Goal: Task Accomplishment & Management: Complete application form

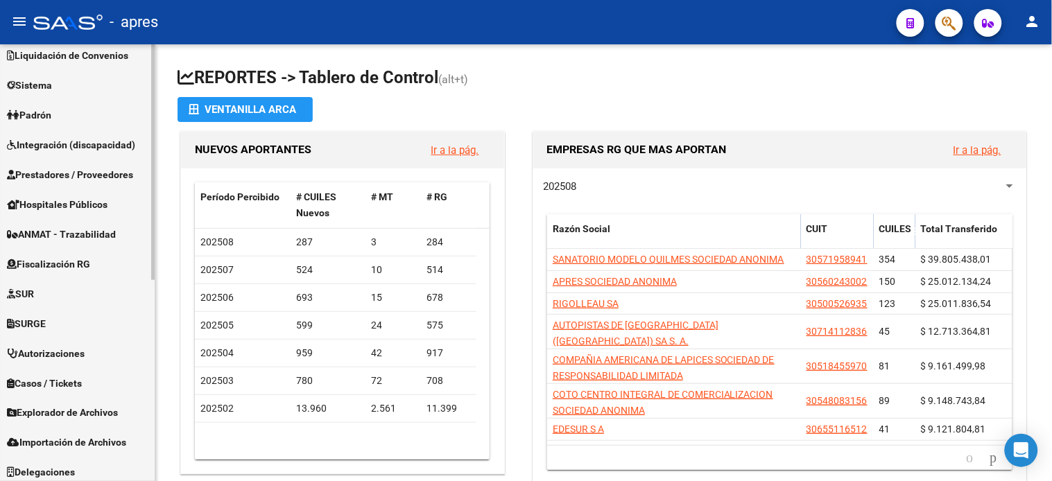
click at [67, 266] on span "Fiscalización RG" at bounding box center [48, 264] width 83 height 15
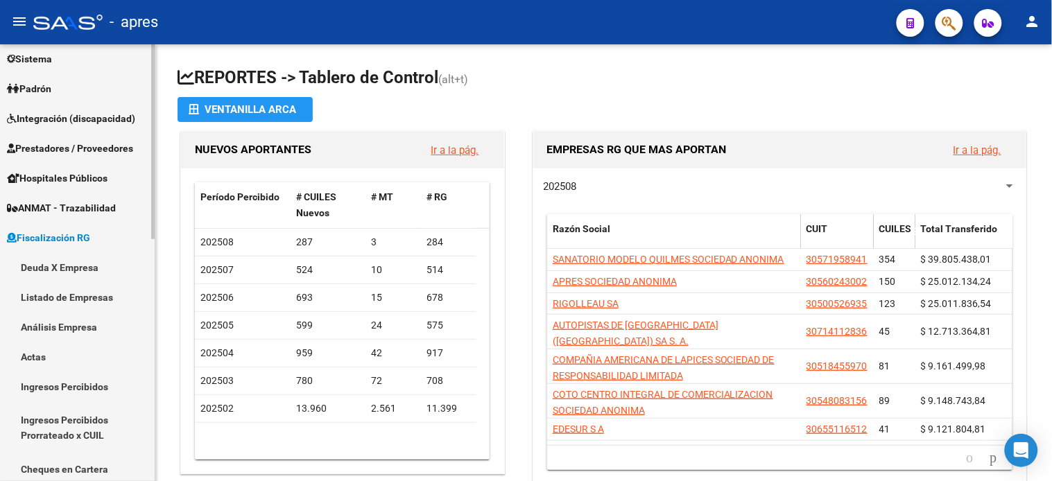
scroll to position [99, 0]
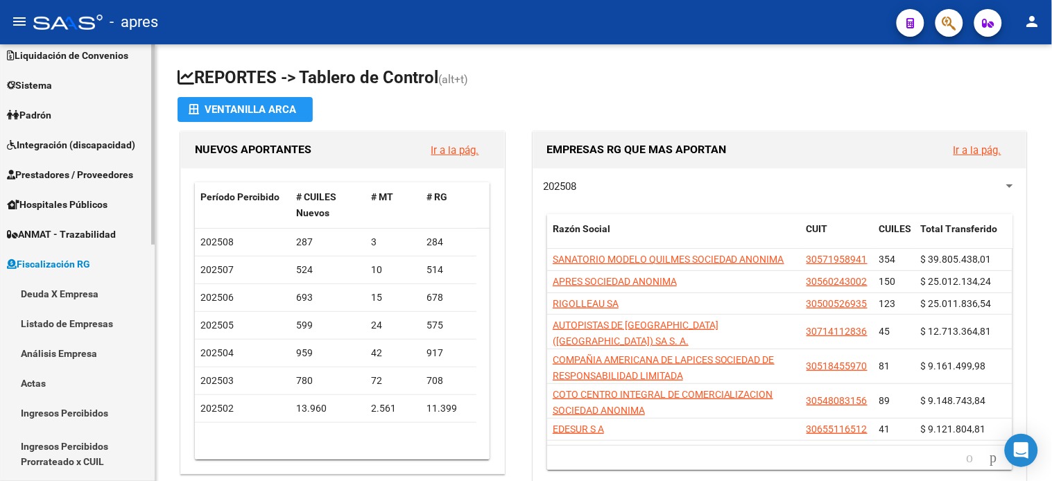
click at [73, 412] on link "Ingresos Percibidos" at bounding box center [77, 413] width 155 height 30
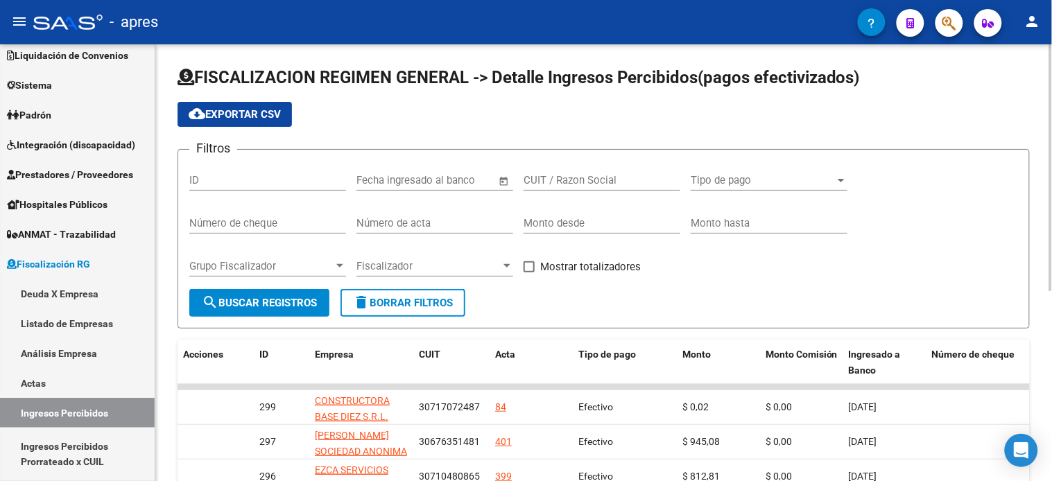
click at [425, 264] on span "Fiscalizador" at bounding box center [428, 266] width 144 height 12
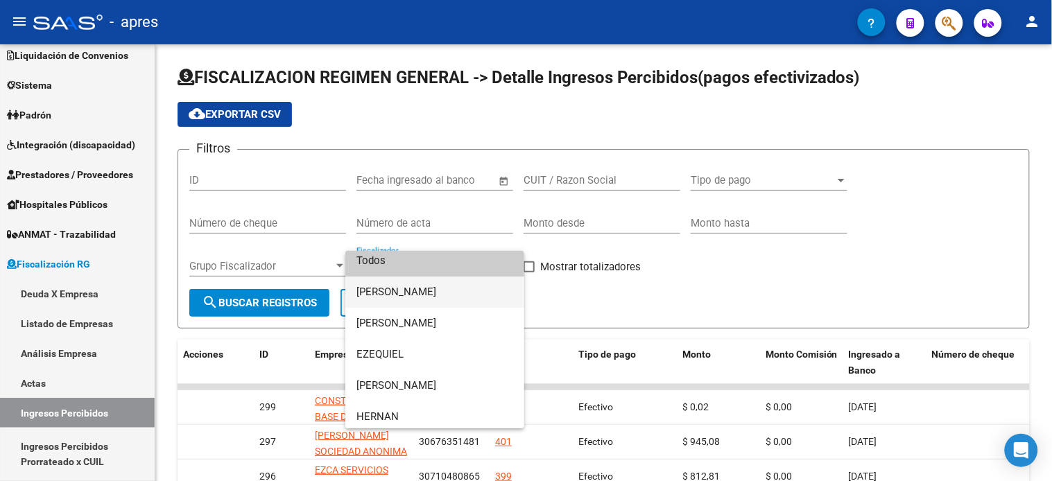
scroll to position [9, 0]
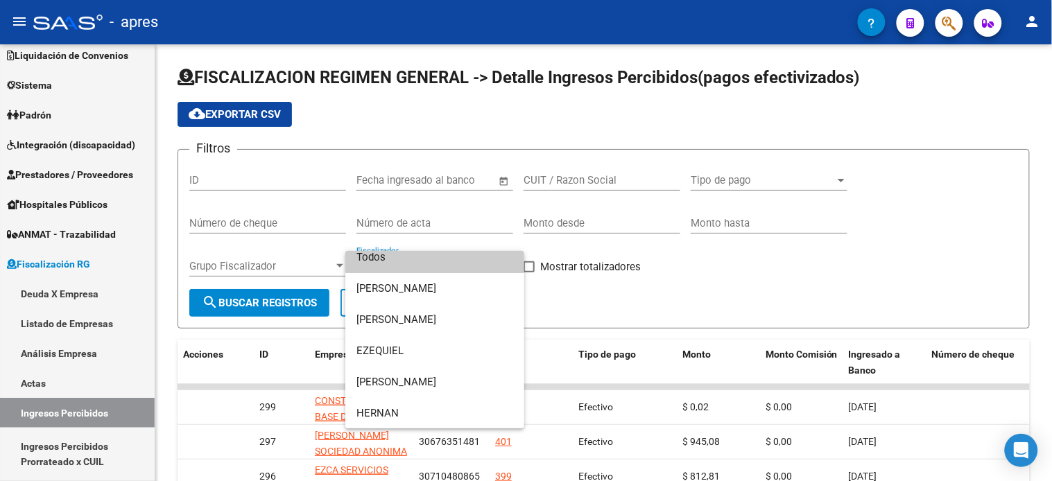
click at [784, 276] on div at bounding box center [526, 240] width 1052 height 481
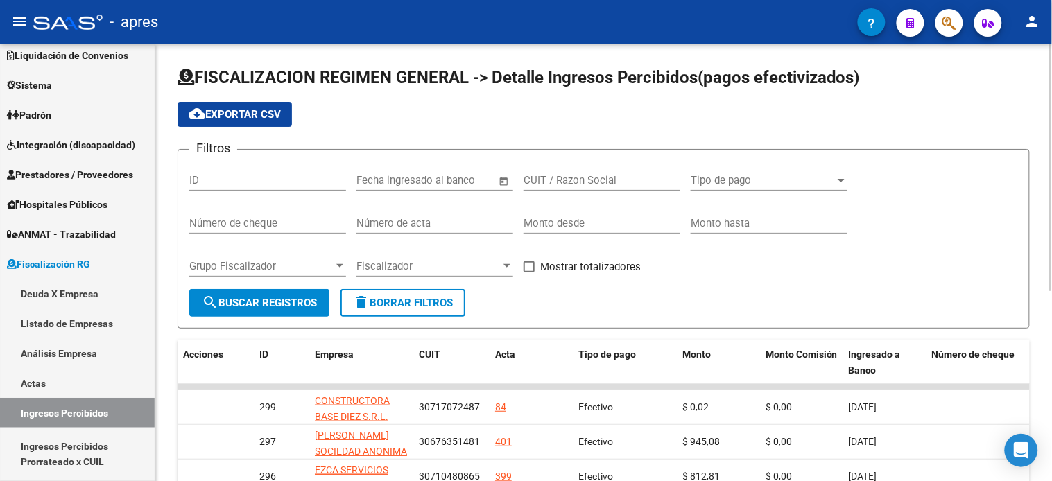
click at [607, 181] on input "CUIT / Razon Social" at bounding box center [602, 180] width 157 height 12
click at [712, 309] on form "Filtros ID Start date – End date Fecha ingresado al banco CUIT / Razon Social T…" at bounding box center [604, 239] width 852 height 180
click at [50, 379] on link "Actas" at bounding box center [77, 383] width 155 height 30
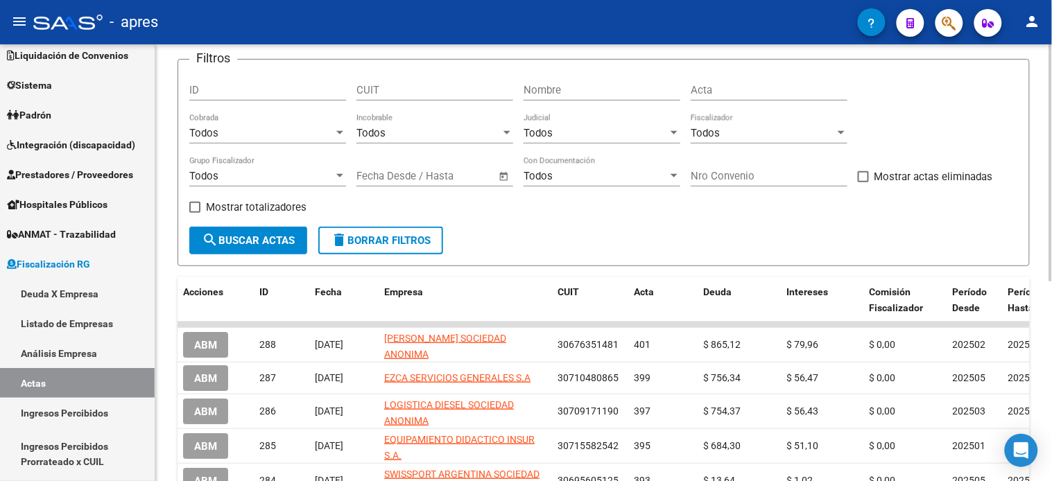
scroll to position [91, 0]
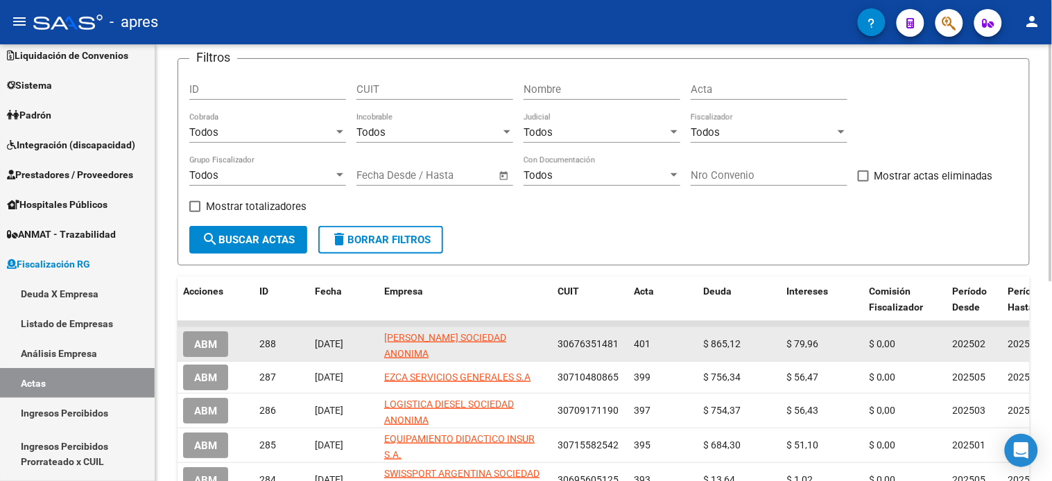
click at [205, 348] on span "ABM" at bounding box center [205, 344] width 23 height 12
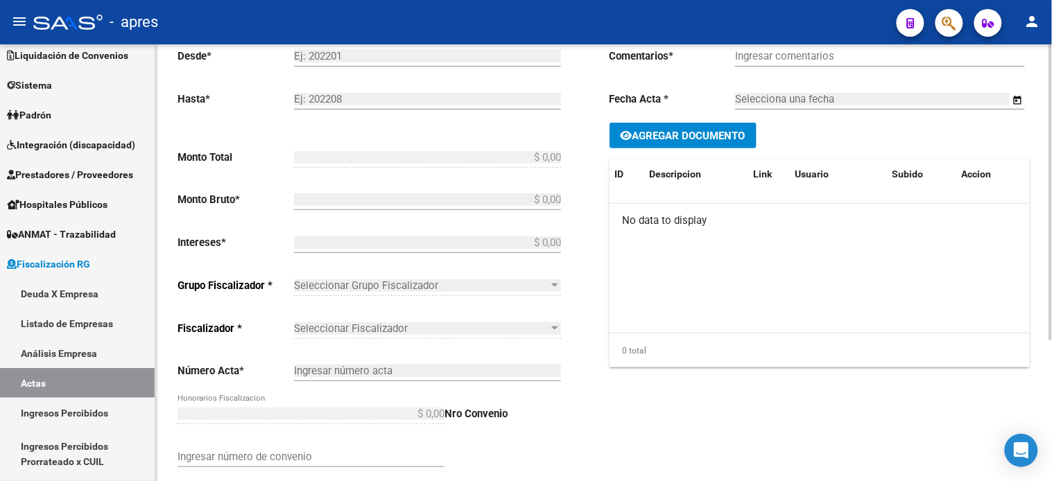
type input "202502"
type input "202505"
type input "$ 945,08"
type input "$ 865,12"
type input "$ 79,96"
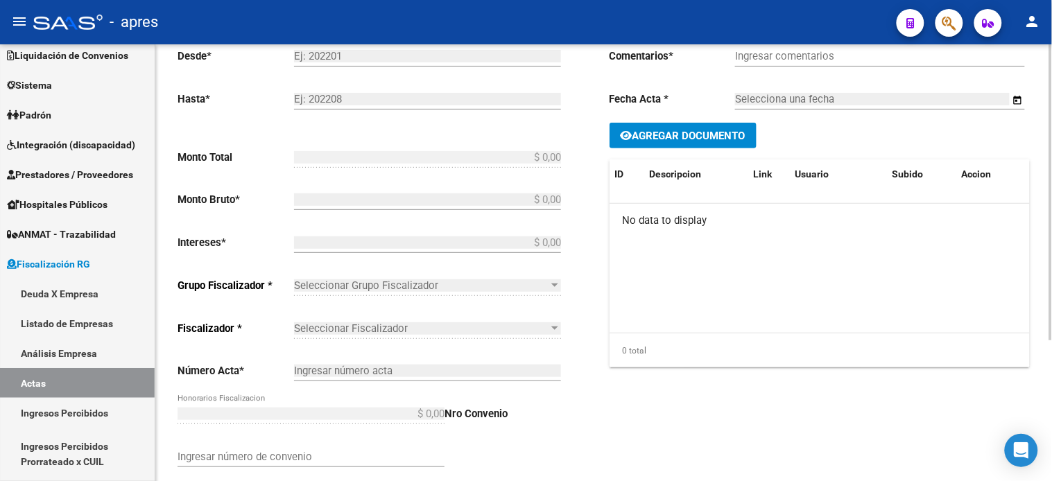
type input "401"
checkbox input "true"
type input "DEUDA BONIFICADA"
type input "[DATE]"
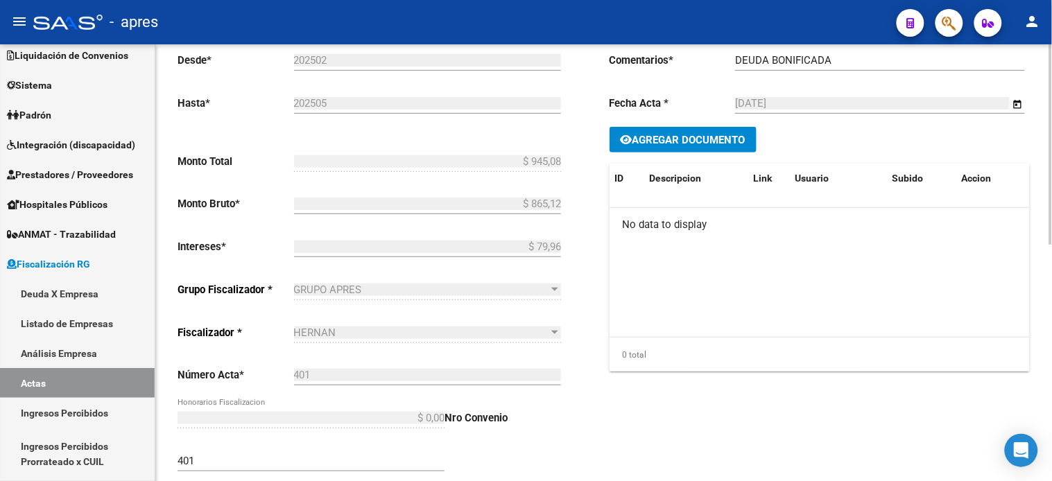
scroll to position [322, 0]
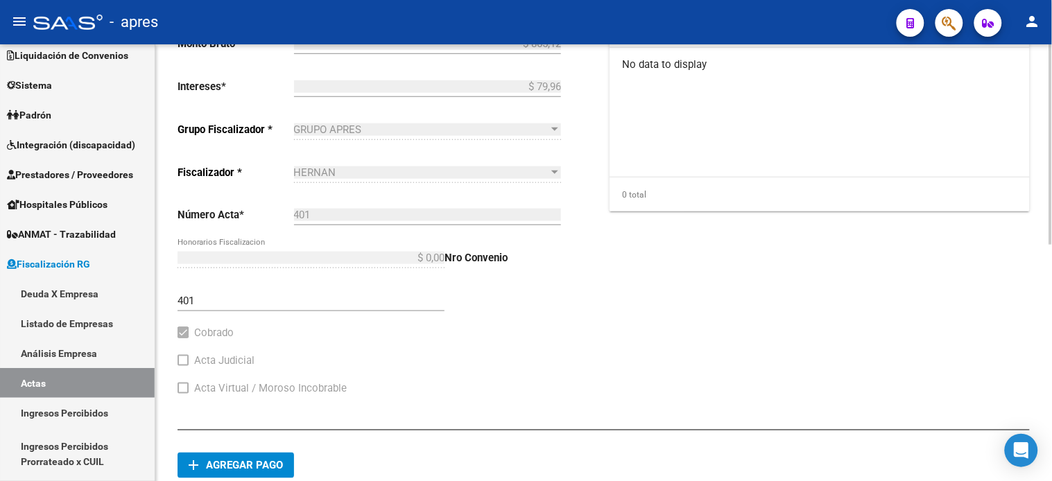
click at [357, 168] on div "HERNAN" at bounding box center [421, 172] width 255 height 12
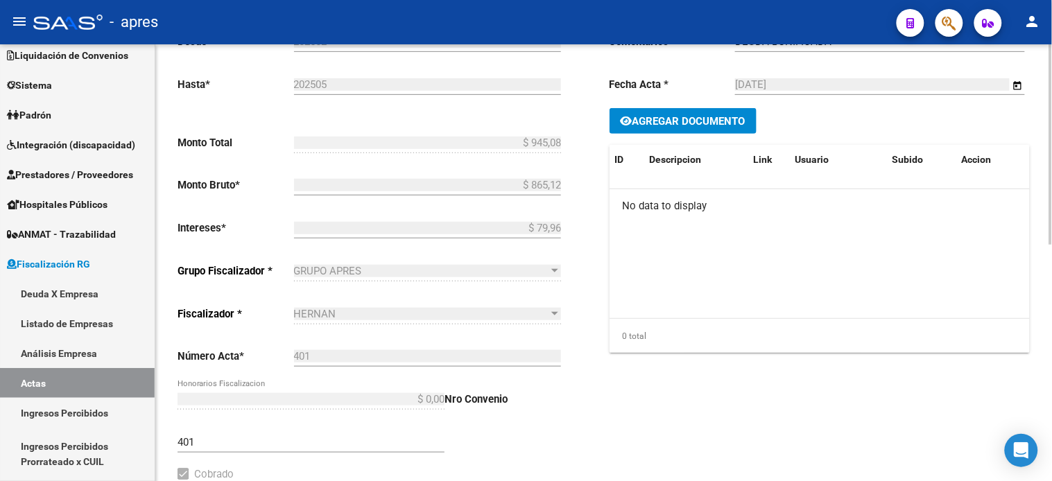
scroll to position [91, 0]
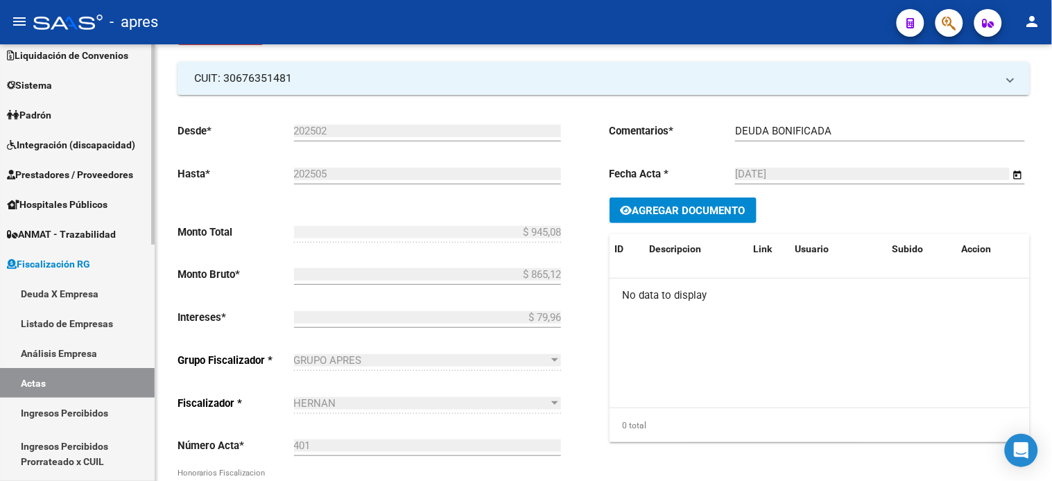
click at [66, 385] on link "Actas" at bounding box center [77, 383] width 155 height 30
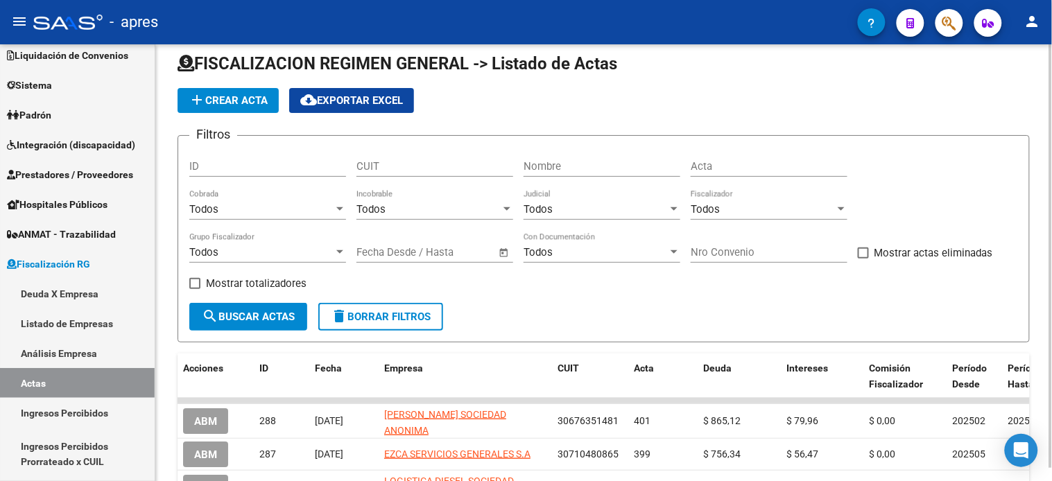
click at [238, 147] on div "ID" at bounding box center [267, 162] width 157 height 30
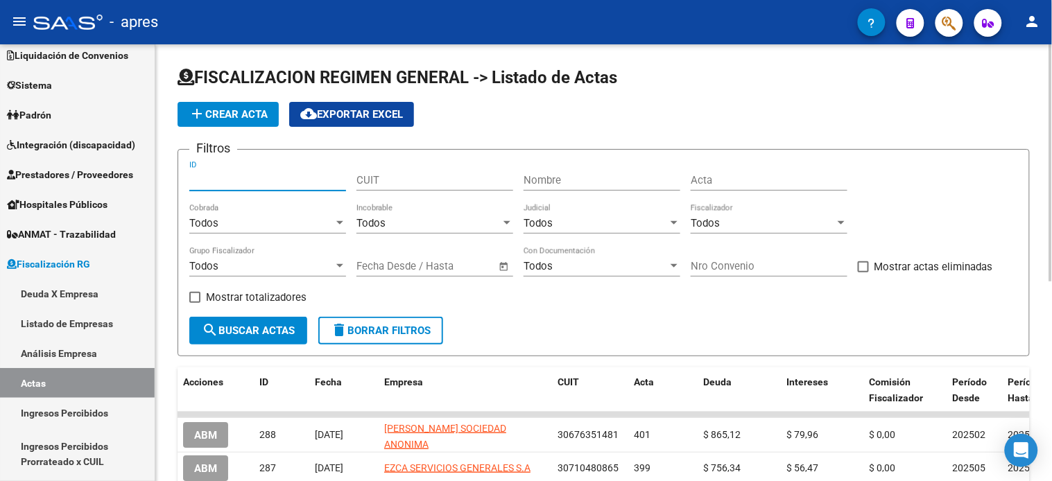
click at [230, 121] on button "add Crear Acta" at bounding box center [228, 114] width 101 height 25
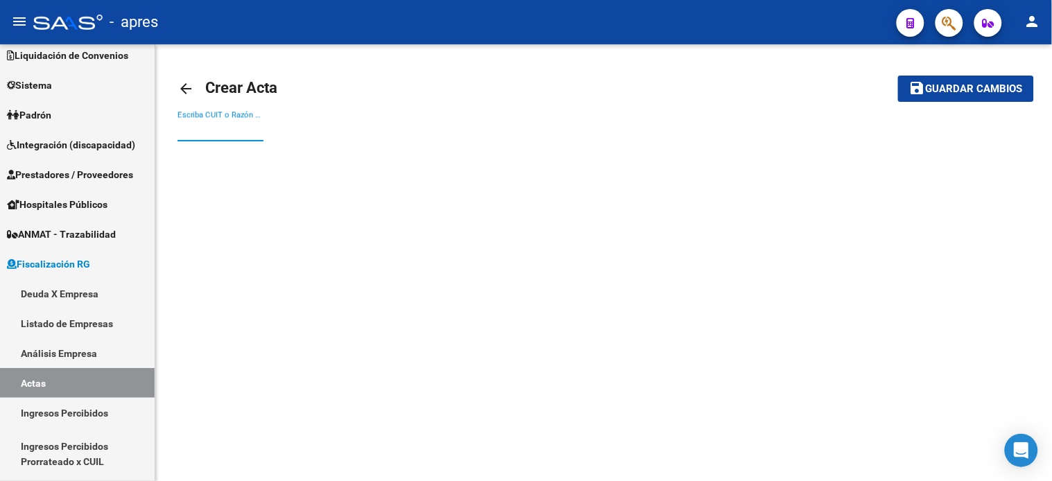
click at [243, 136] on input "Escriba CUIT o Razón Social para buscar" at bounding box center [221, 130] width 86 height 12
click at [230, 132] on input "Escriba CUIT o Razón Social para buscar" at bounding box center [221, 130] width 86 height 12
click at [73, 293] on link "Deuda X Empresa" at bounding box center [77, 294] width 155 height 30
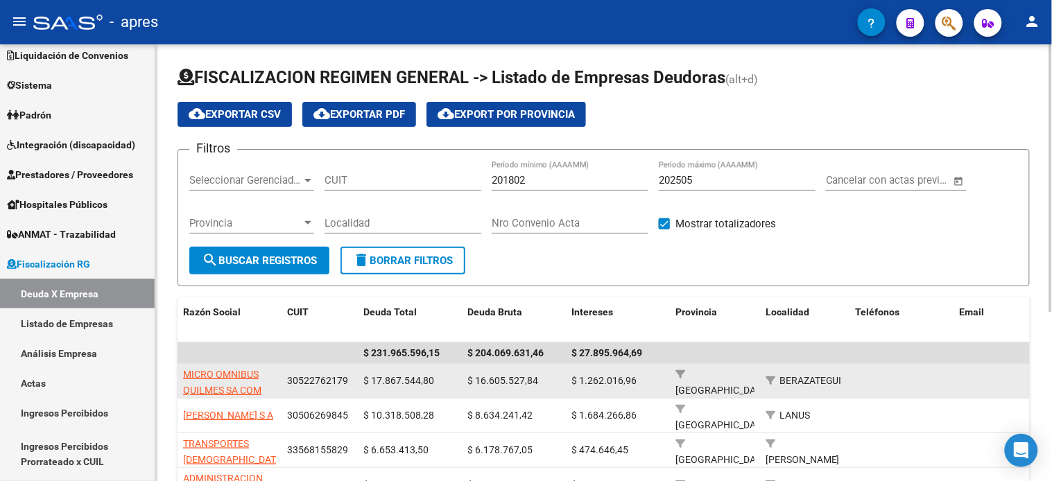
click at [299, 379] on span "30522762179" at bounding box center [317, 380] width 61 height 11
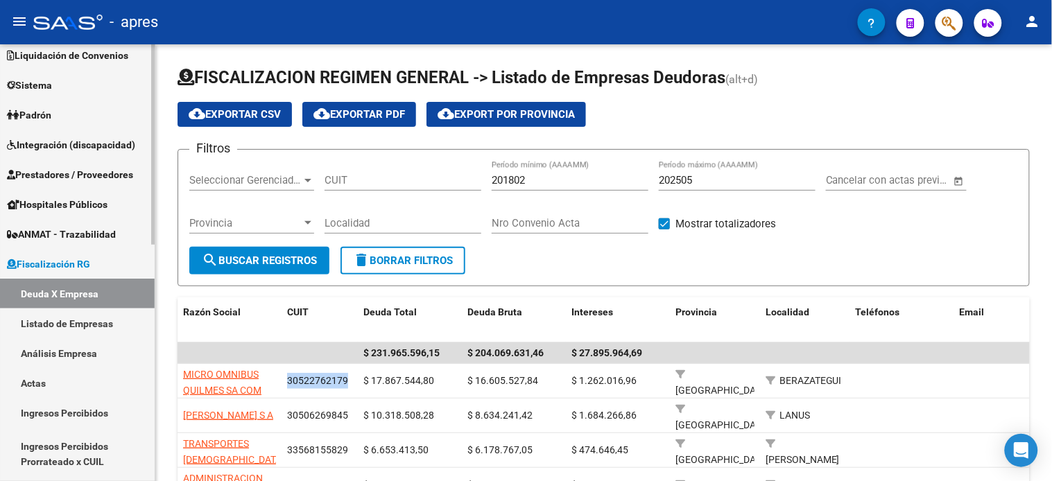
copy span "30522762179"
click at [51, 373] on link "Actas" at bounding box center [77, 383] width 155 height 30
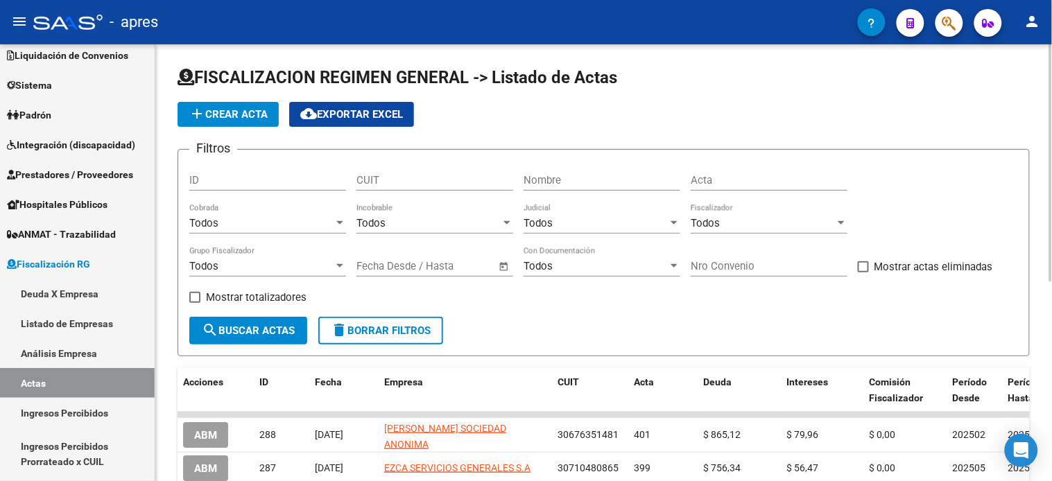
click at [224, 122] on button "add Crear Acta" at bounding box center [228, 114] width 101 height 25
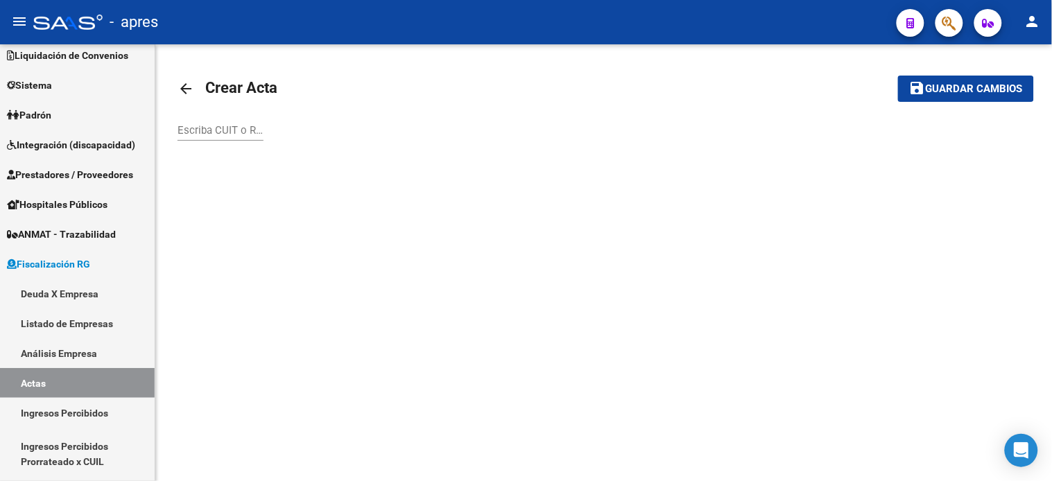
click at [243, 128] on input "Escriba CUIT o Razón Social para buscar" at bounding box center [221, 130] width 86 height 12
paste input "30522762179"
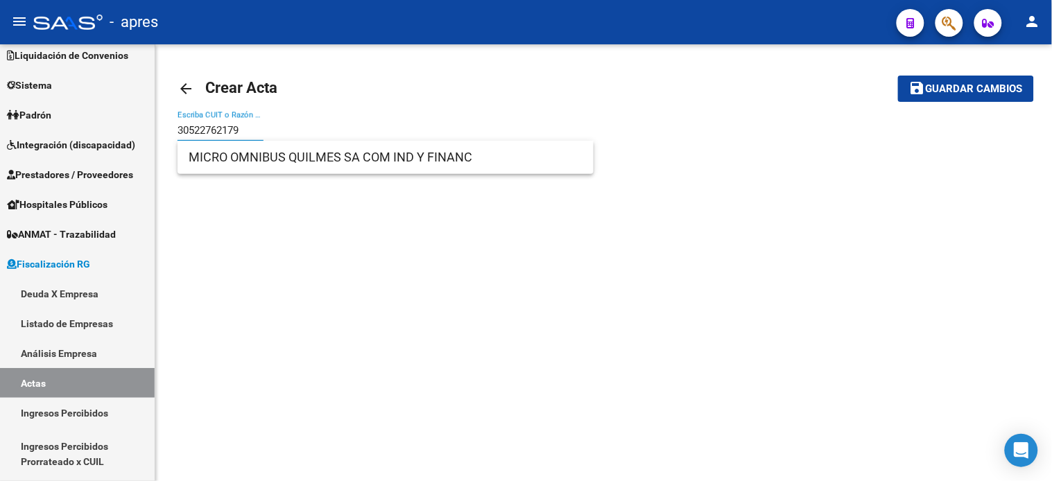
type input "30522762179"
click at [898, 76] on button "save Guardar cambios" at bounding box center [966, 89] width 136 height 26
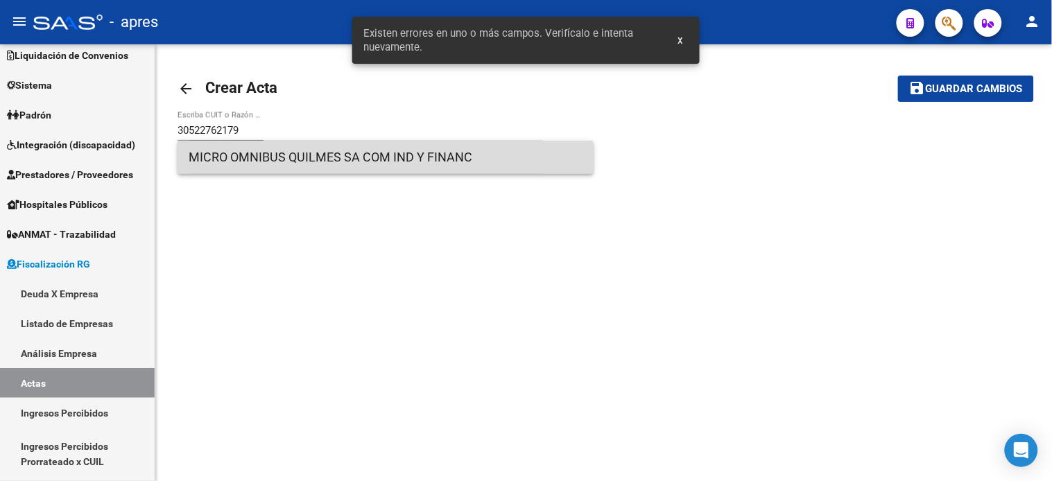
click at [304, 162] on span "MICRO OMNIBUS QUILMES SA COM IND Y FINANC" at bounding box center [386, 157] width 394 height 33
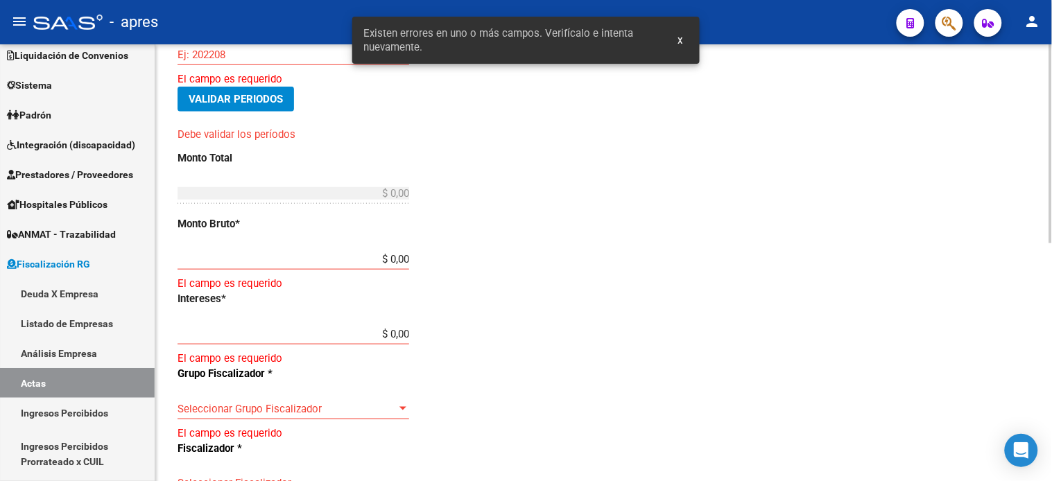
scroll to position [308, 0]
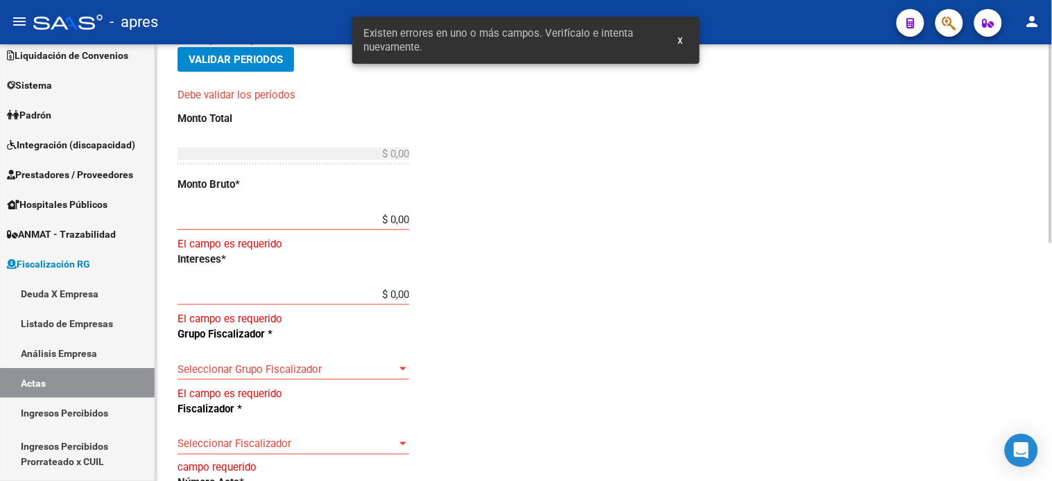
click at [510, 357] on div "Desde * Ej: 202201 El campo es requerido Hasta * Ej: 202208 El campo es requeri…" at bounding box center [346, 278] width 336 height 763
click at [327, 361] on div "Seleccionar Grupo Fiscalizador Seleccionar Grupo Fiscalizador" at bounding box center [294, 365] width 232 height 30
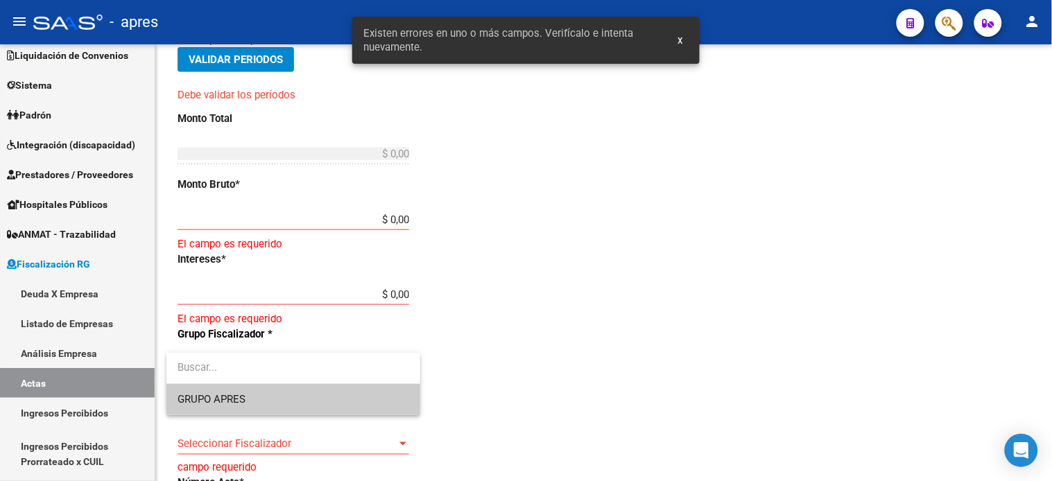
click at [327, 446] on div at bounding box center [526, 240] width 1052 height 481
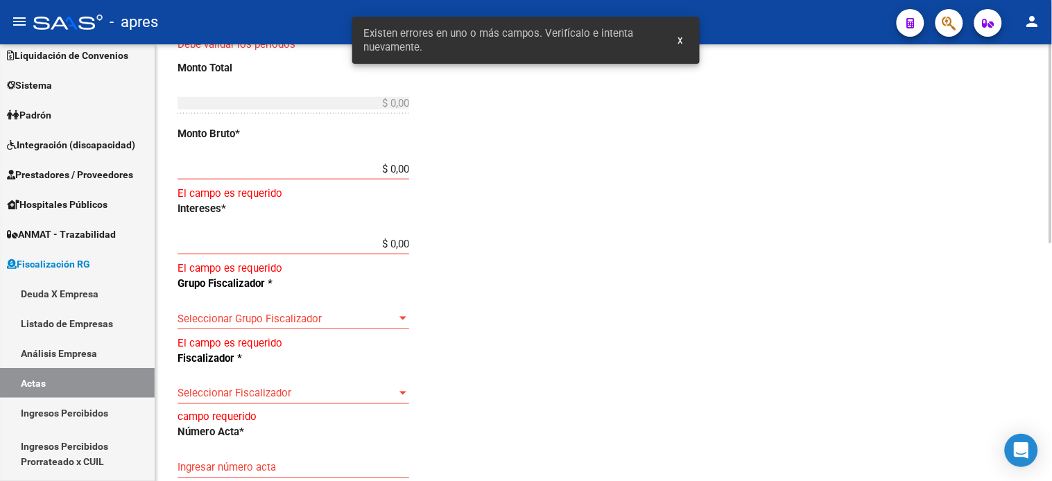
scroll to position [385, 0]
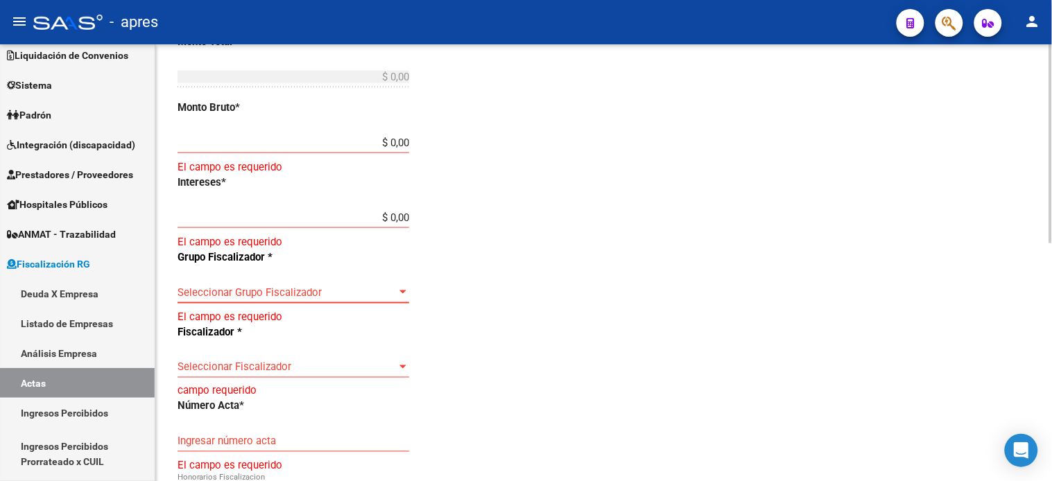
click at [302, 295] on span "Seleccionar Grupo Fiscalizador" at bounding box center [287, 292] width 219 height 12
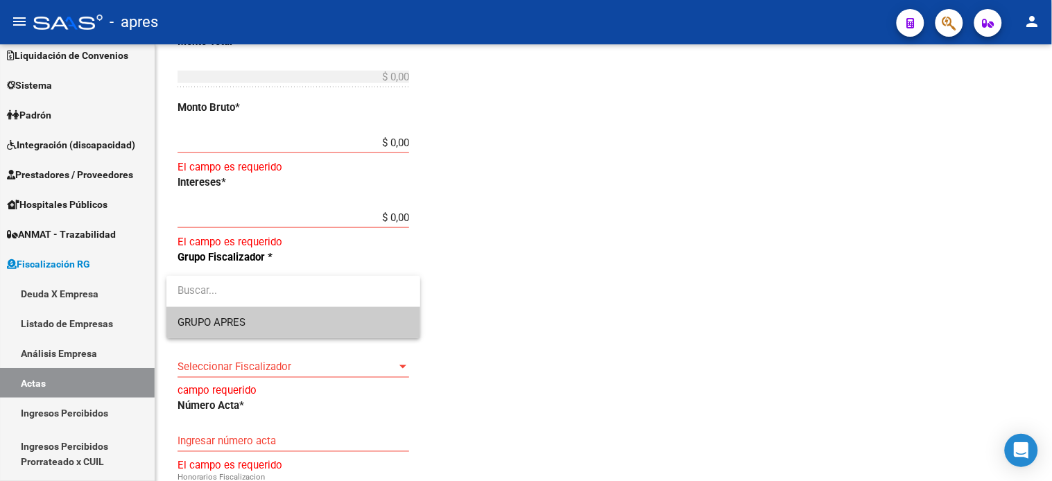
click at [271, 321] on span "GRUPO APRES" at bounding box center [294, 322] width 232 height 31
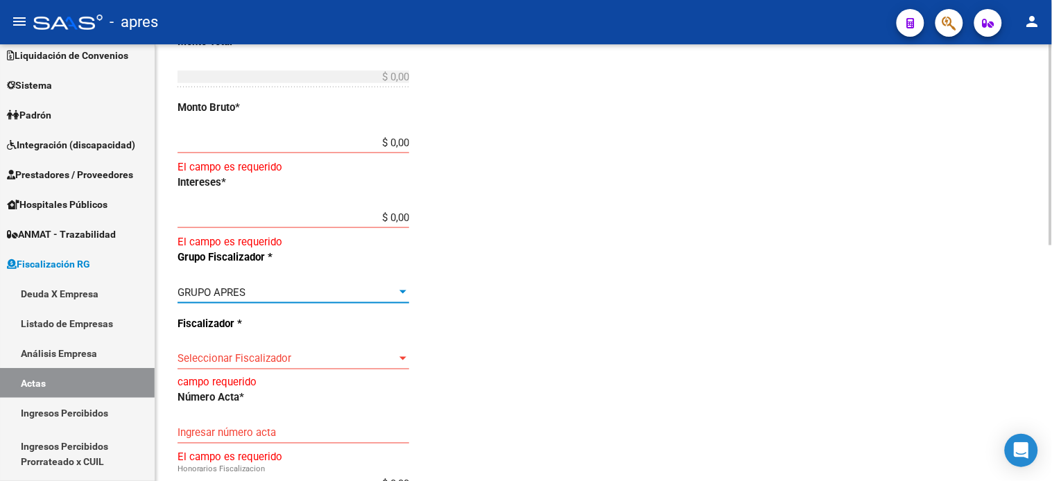
click at [280, 362] on span "Seleccionar Fiscalizador" at bounding box center [287, 359] width 219 height 12
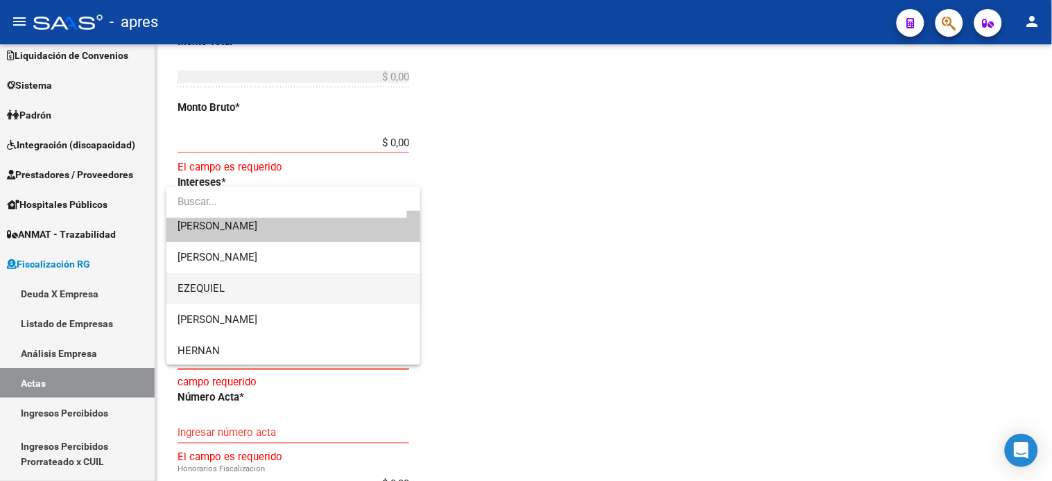
scroll to position [10, 0]
click at [603, 295] on div at bounding box center [526, 240] width 1052 height 481
